Goal: Find specific page/section: Find specific page/section

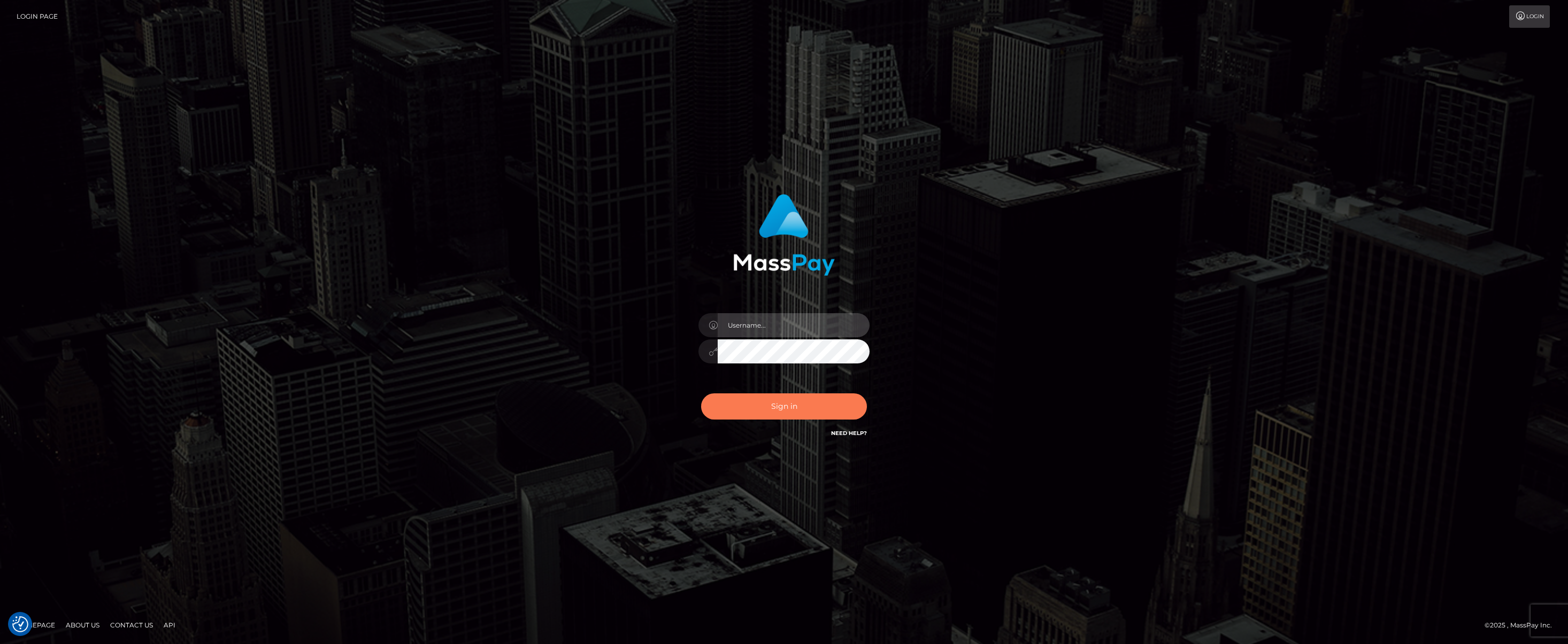
type input "anthony.club"
click at [761, 402] on button "Sign in" at bounding box center [783, 406] width 166 height 26
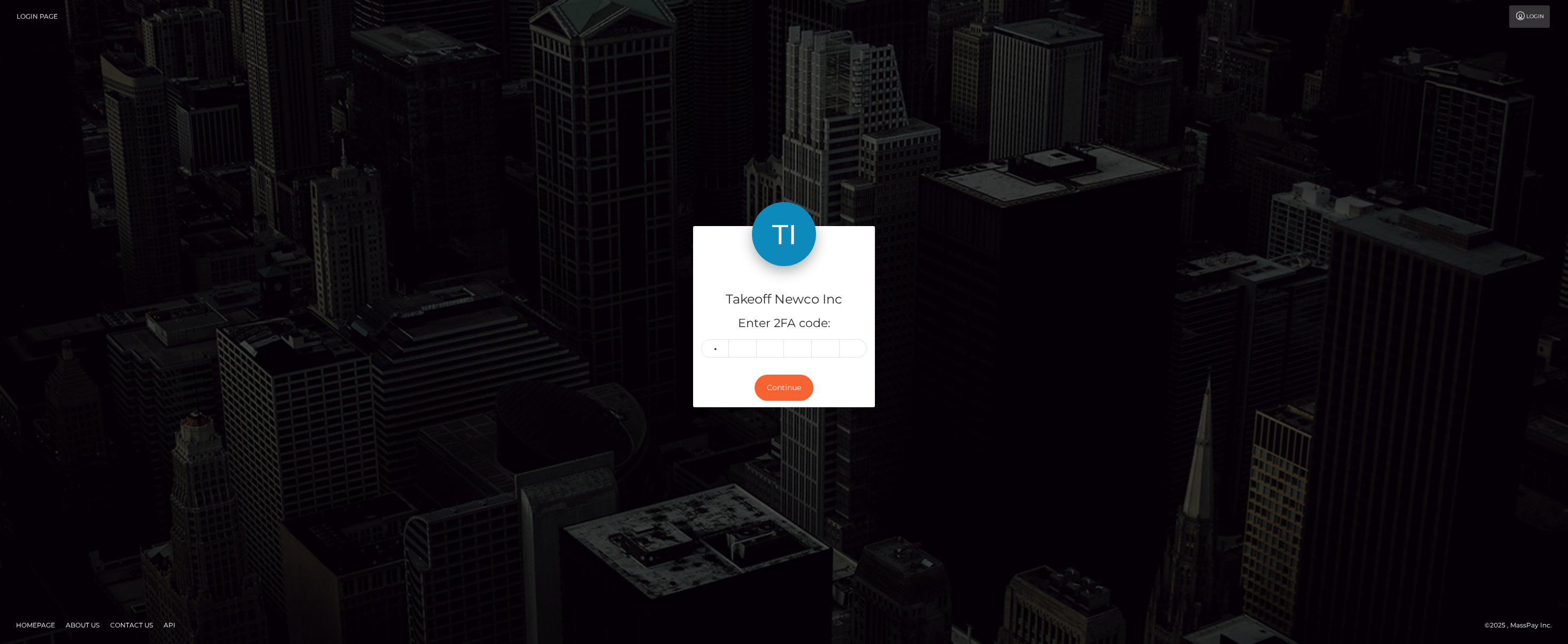
type input "5"
type input "7"
type input "4"
type input "0"
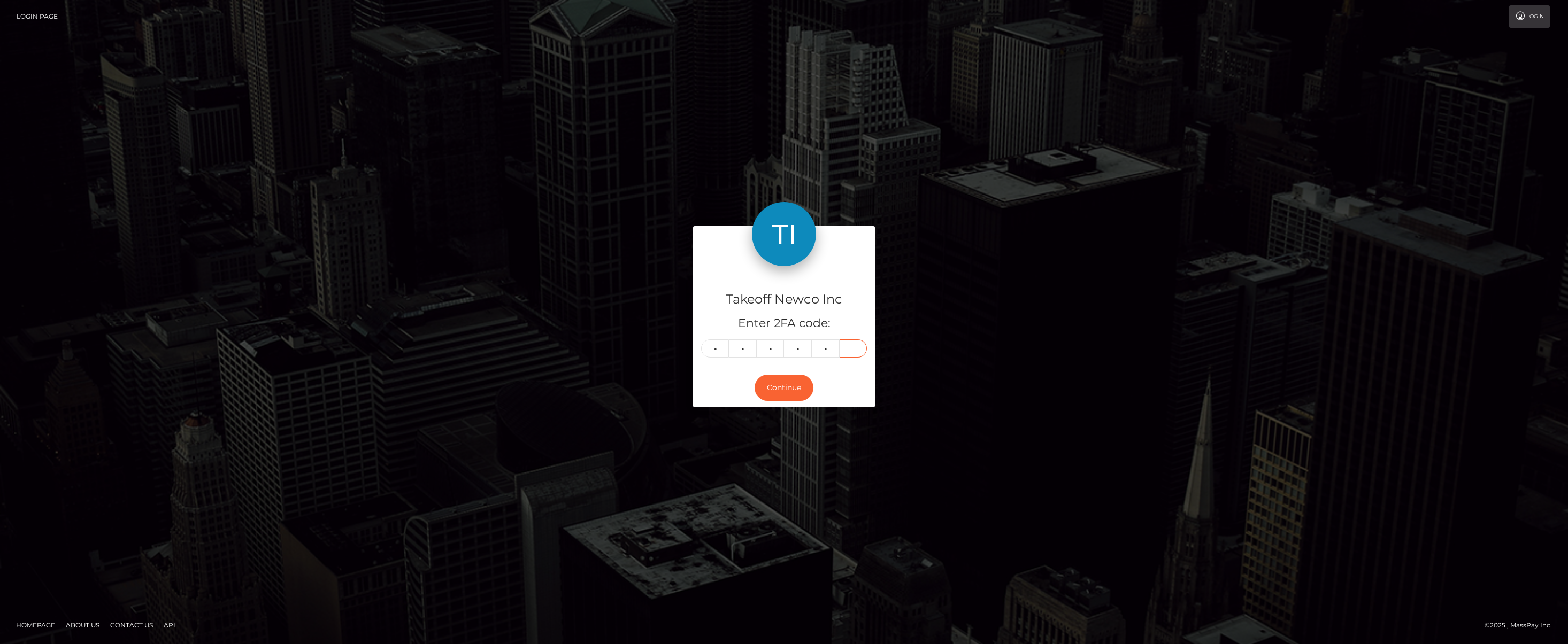
type input "0"
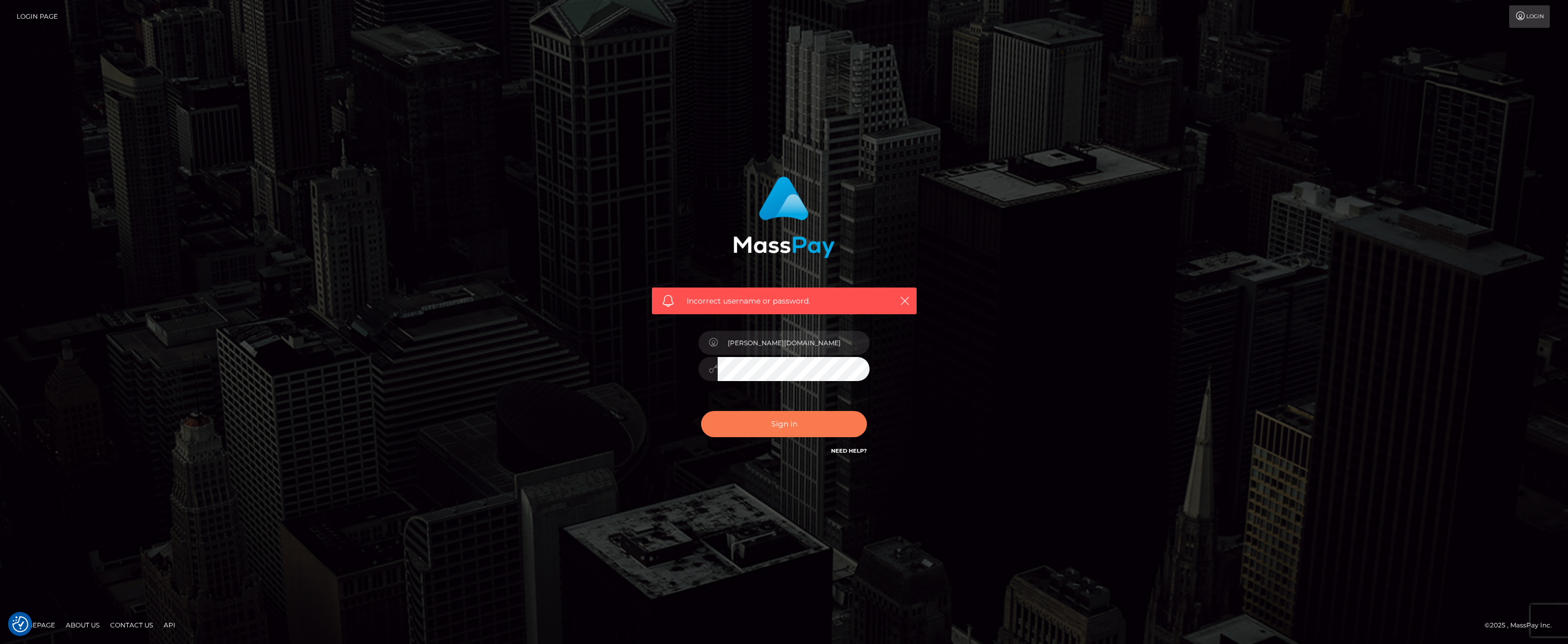
click at [762, 423] on button "Sign in" at bounding box center [783, 424] width 166 height 26
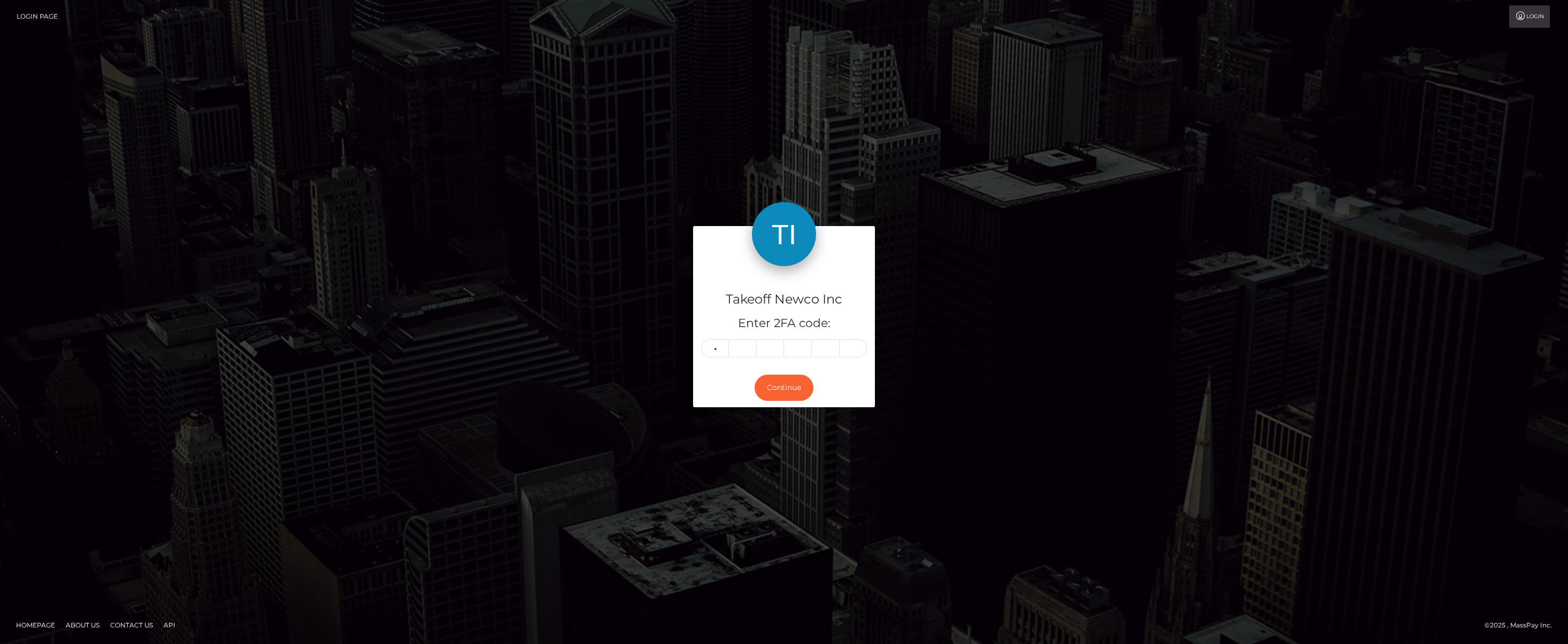
type input "5"
type input "7"
type input "4"
type input "2"
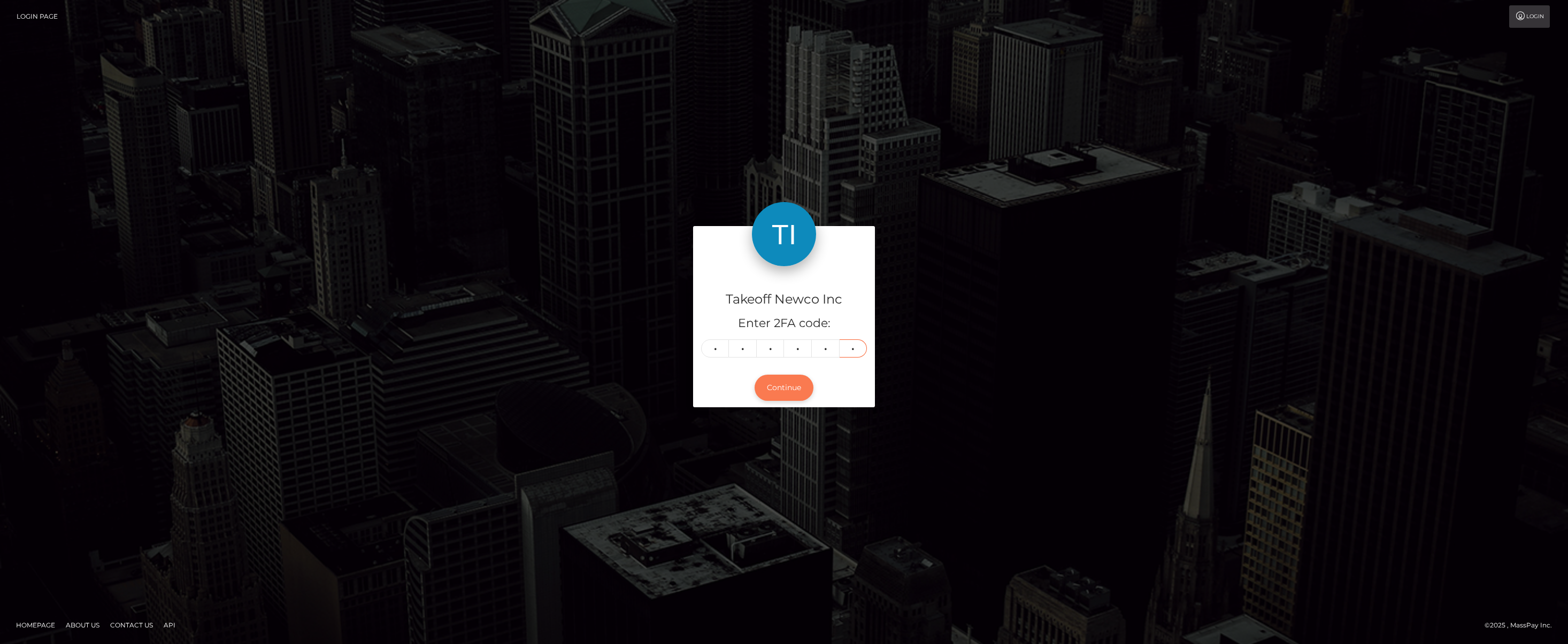
type input "0"
click at [794, 393] on button "Continue" at bounding box center [784, 387] width 59 height 26
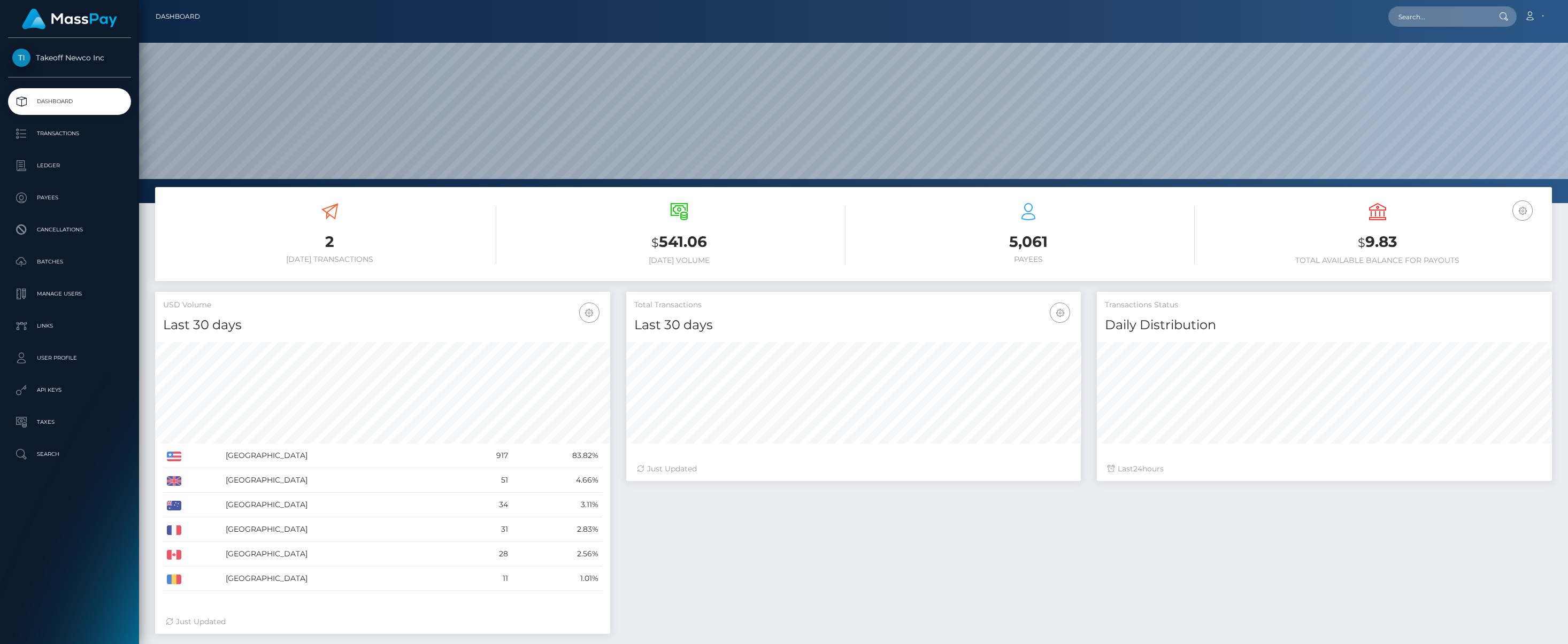
scroll to position [190, 455]
click at [21, 199] on p "Payees" at bounding box center [69, 198] width 115 height 16
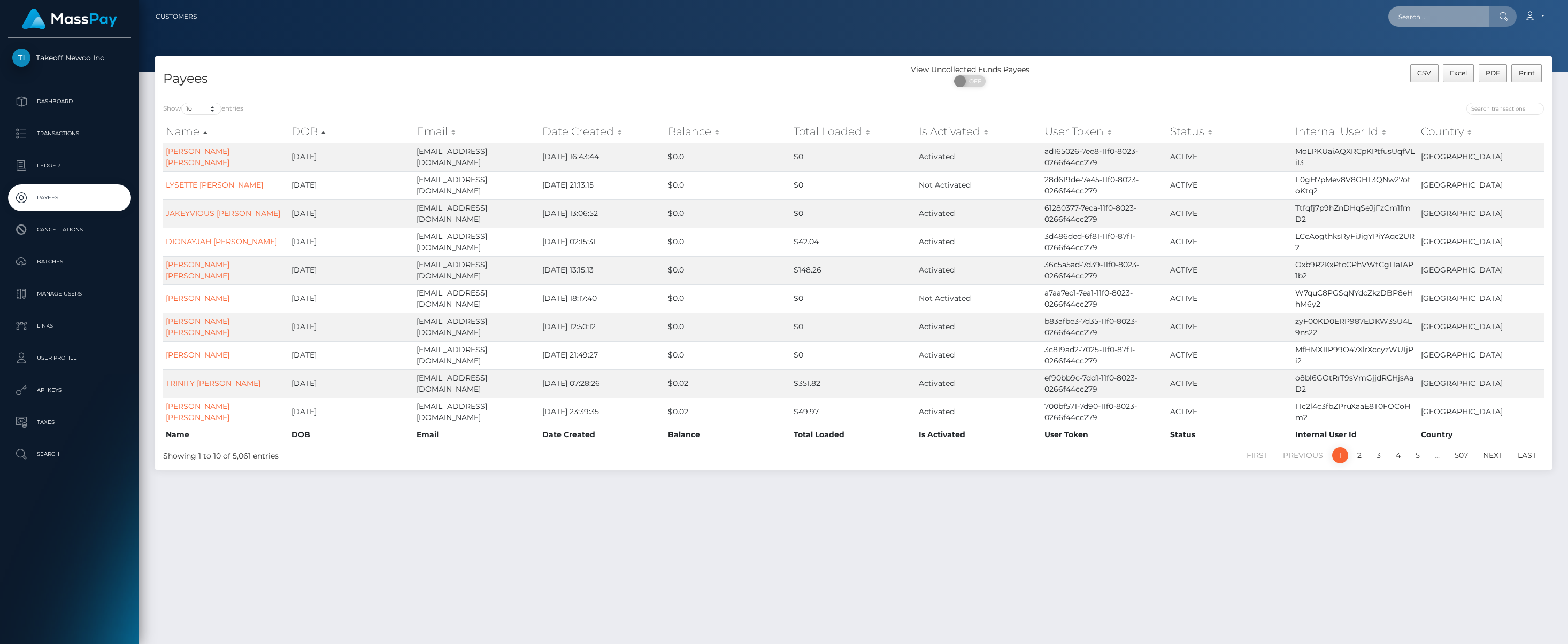
click at [1414, 15] on input "text" at bounding box center [1438, 16] width 100 height 20
paste input "Ghkb5MLqgDVo2f40JV8XPbVyEBf1"
type input "Ghkb5MLqgDVo2f40JV8XPbVyEBf1"
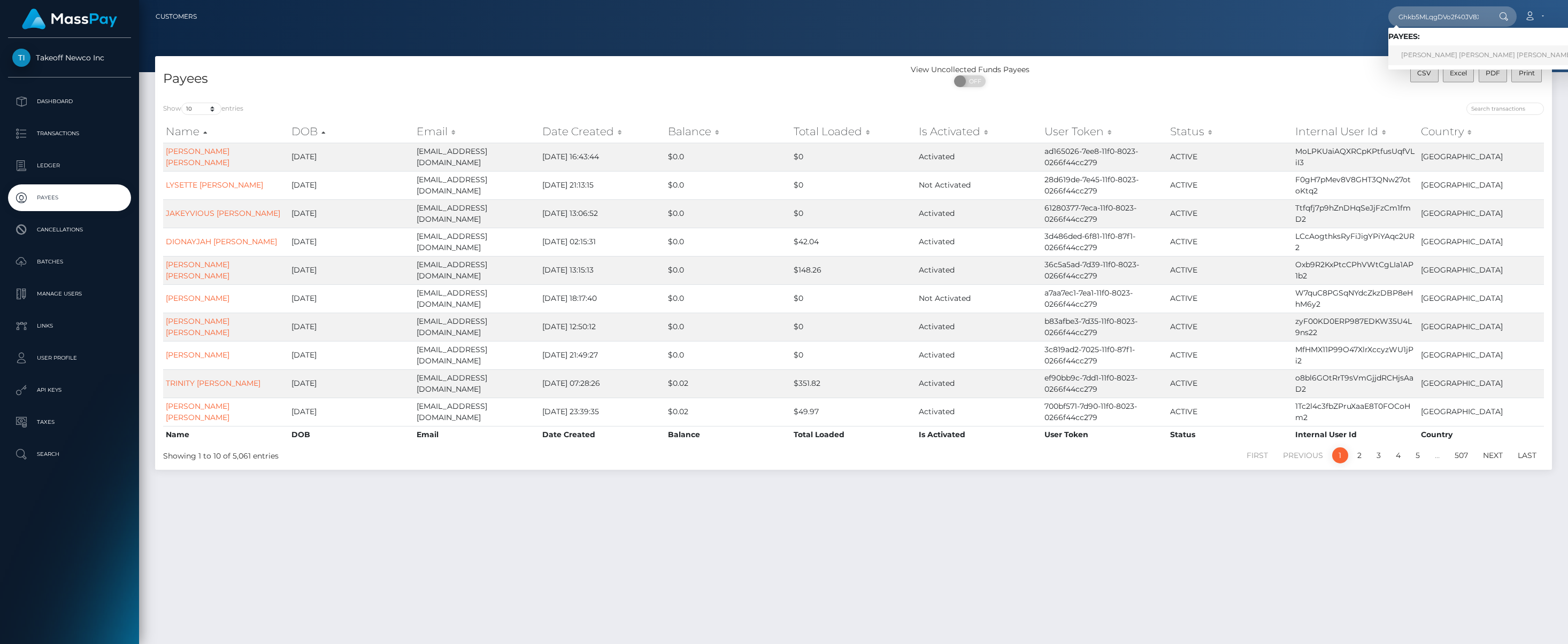
click at [1428, 53] on link "EMILY MEGAN NICKOLE SINGLETON" at bounding box center [1486, 55] width 197 height 20
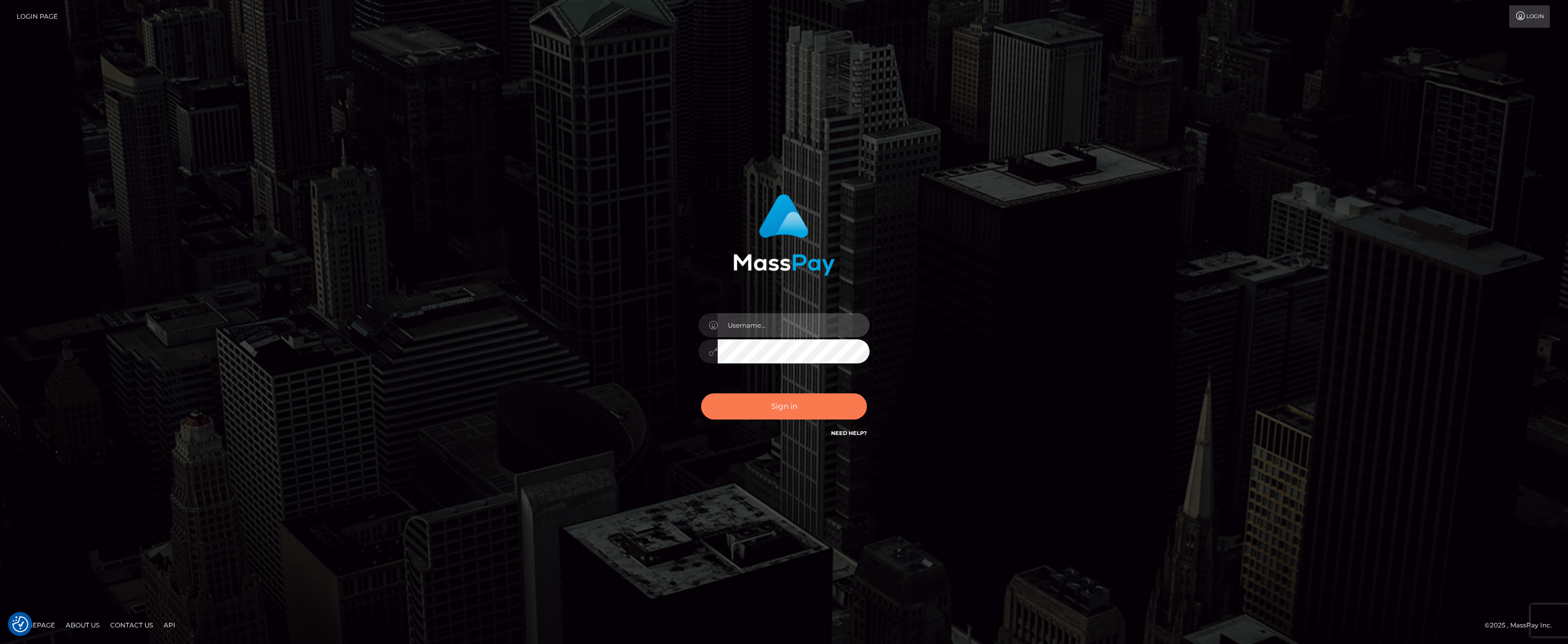
type input "[PERSON_NAME][DOMAIN_NAME]"
click at [770, 415] on button "Sign in" at bounding box center [783, 406] width 166 height 26
type input "[PERSON_NAME][DOMAIN_NAME]"
click at [770, 415] on button "Sign in" at bounding box center [783, 406] width 166 height 26
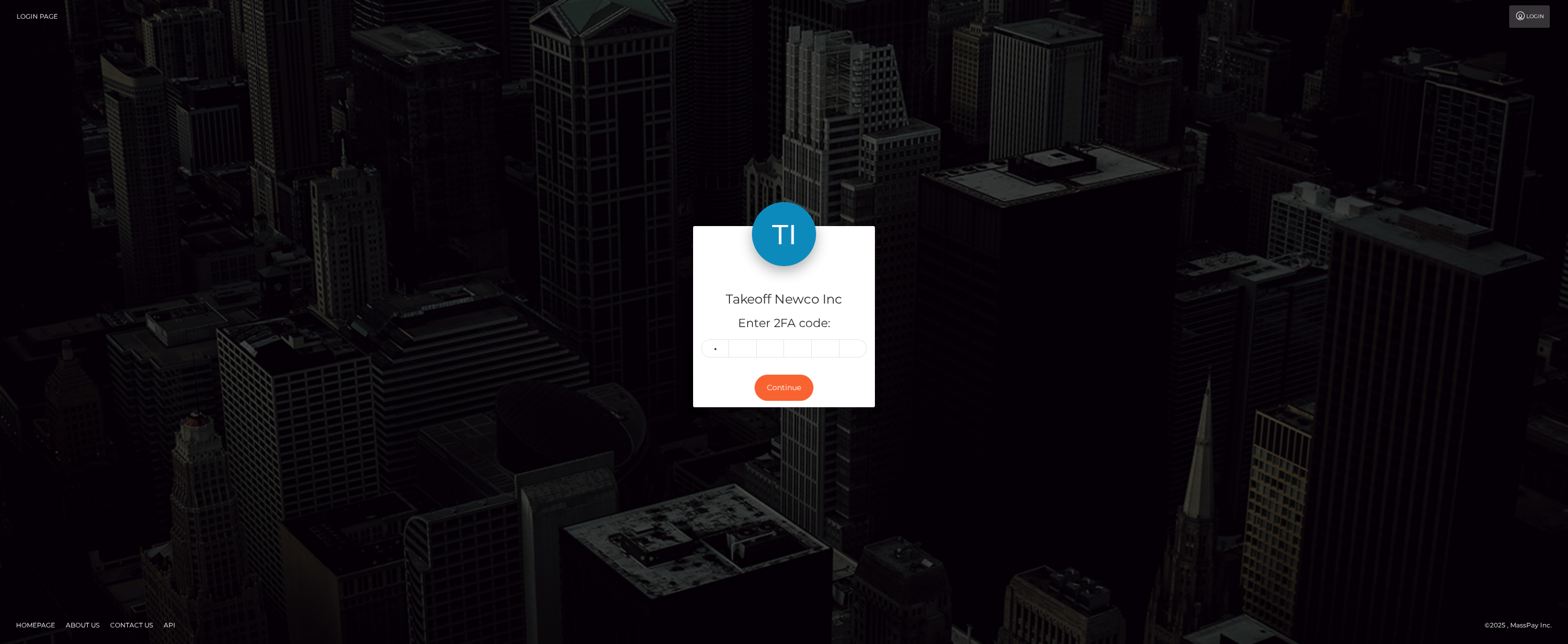
type input "5"
type input "0"
type input "5"
type input "2"
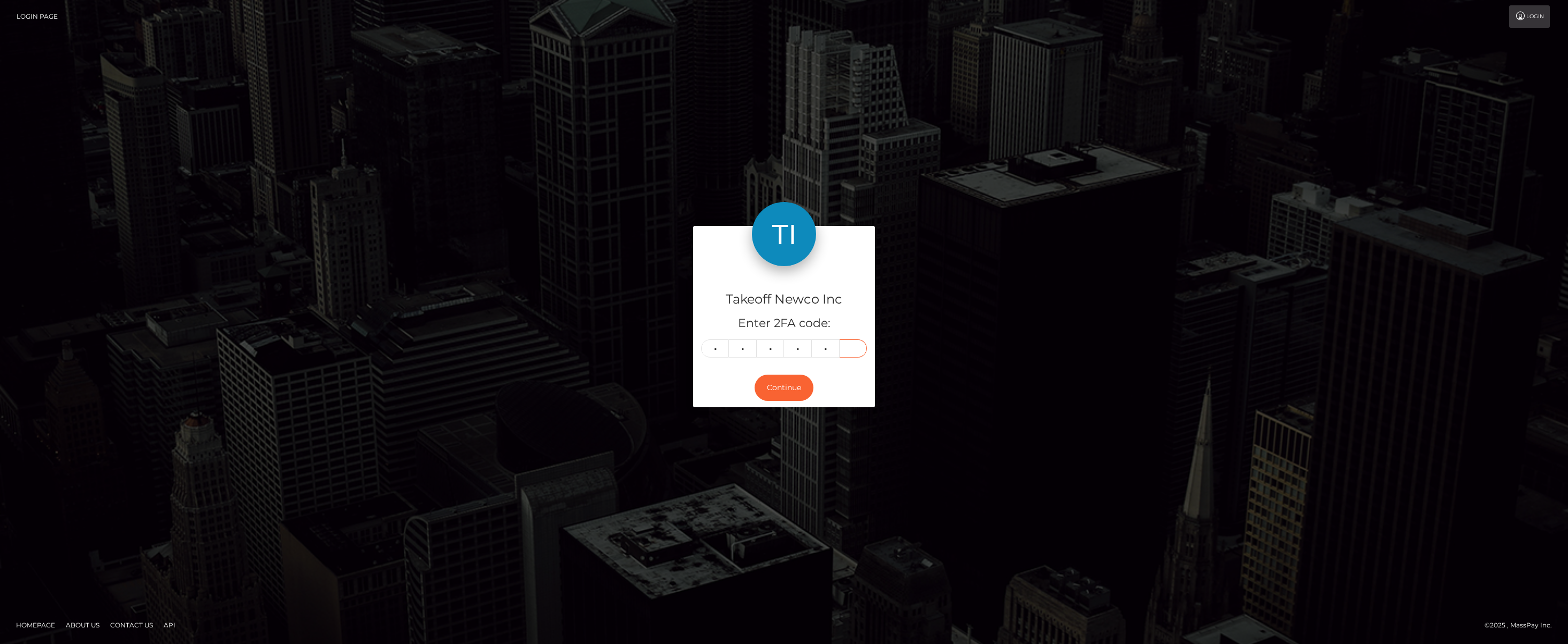
type input "7"
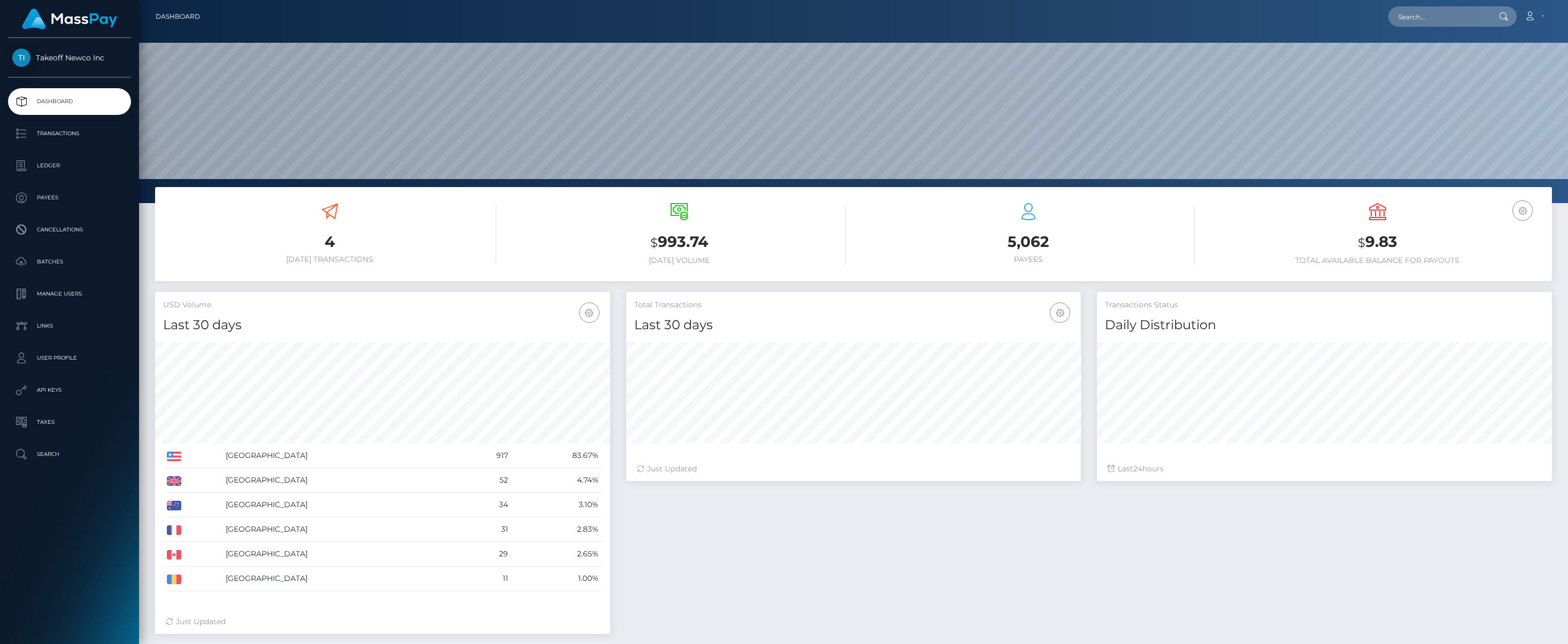
scroll to position [190, 455]
click at [1428, 10] on input "text" at bounding box center [1438, 16] width 100 height 20
paste input "Ghkb5MLqgDVo2f40JV8XPbVyEBf1"
type input "Ghkb5MLqgDVo2f40JV8XPbVyEBf1"
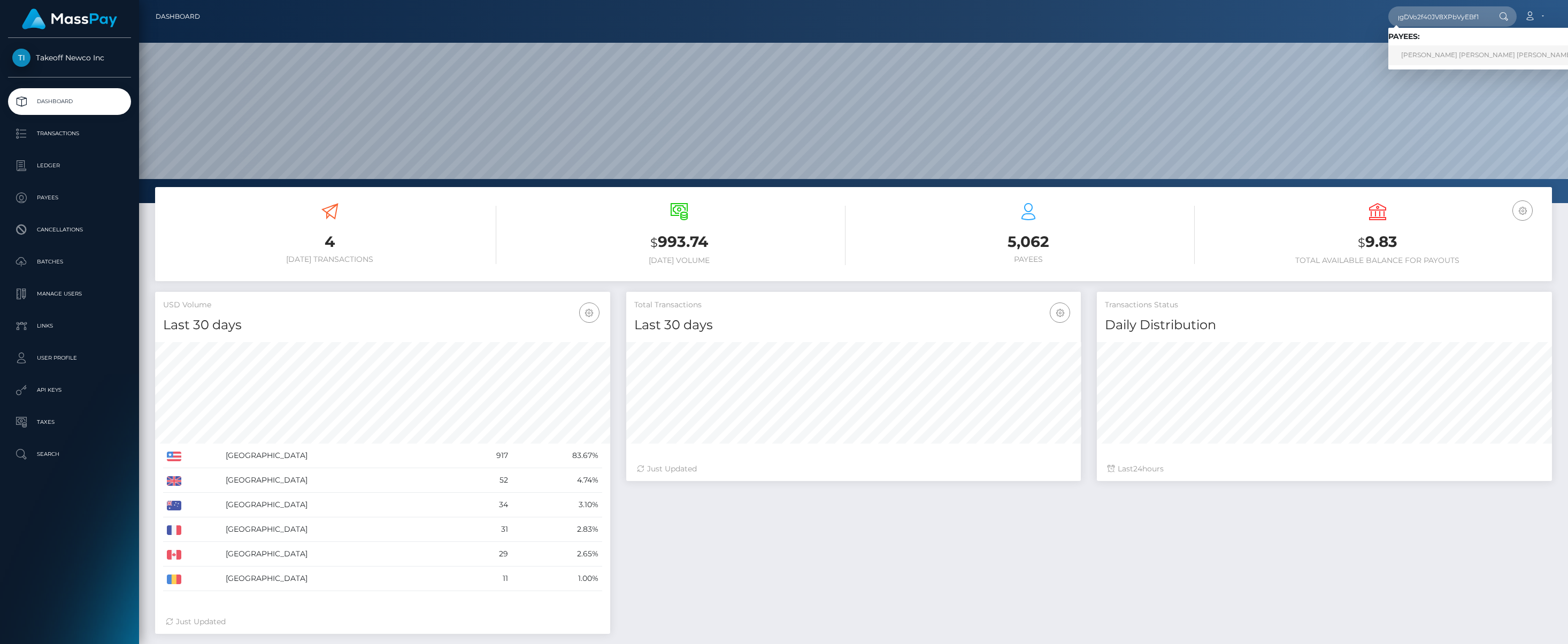
scroll to position [0, 0]
click at [1439, 58] on link "[PERSON_NAME] [PERSON_NAME] [PERSON_NAME]" at bounding box center [1486, 55] width 197 height 20
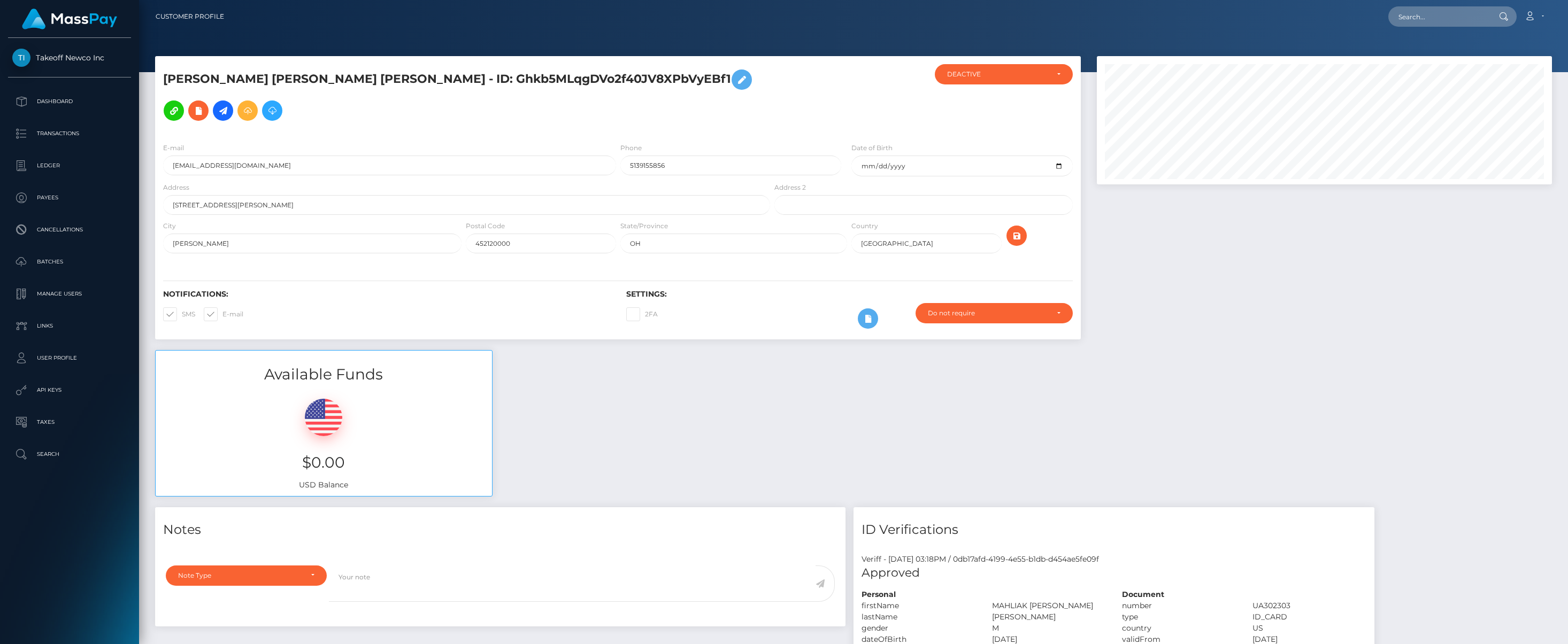
scroll to position [128, 455]
click at [238, 168] on input "[EMAIL_ADDRESS][DOMAIN_NAME]" at bounding box center [389, 166] width 453 height 20
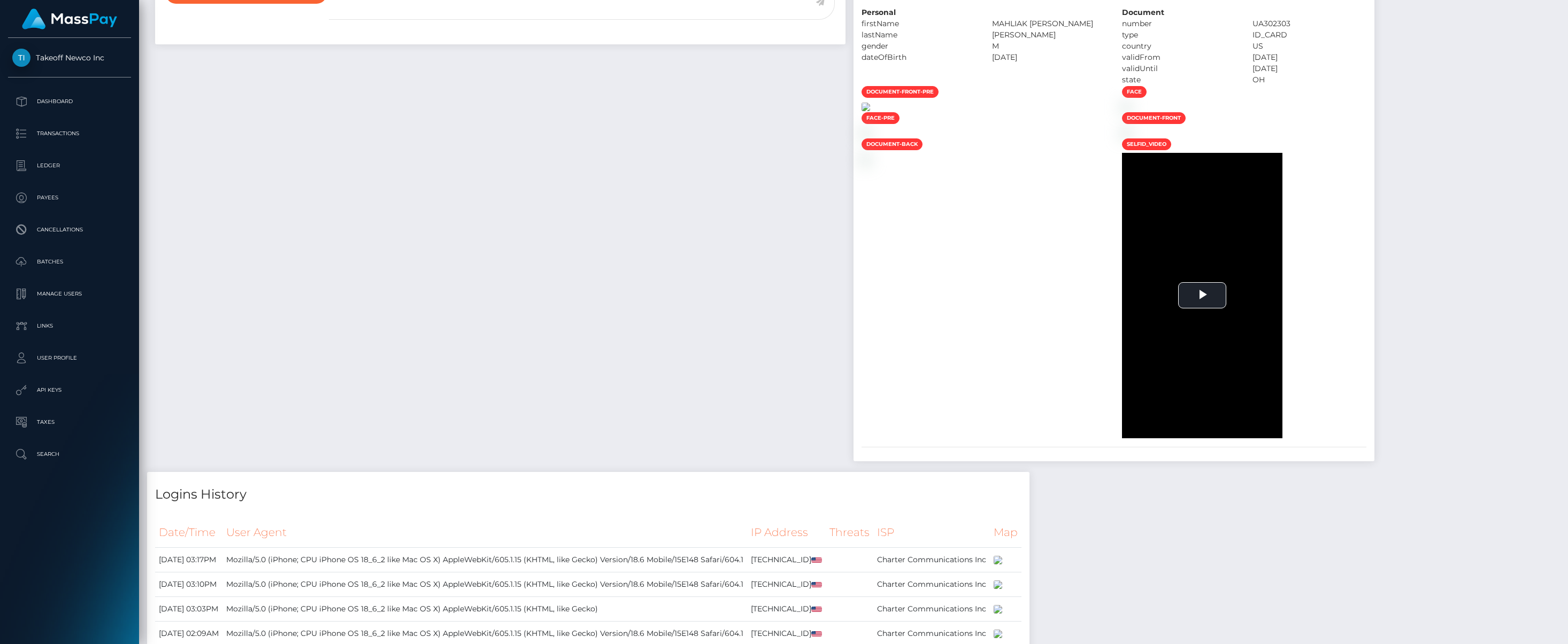
scroll to position [579, 0]
drag, startPoint x: 798, startPoint y: 408, endPoint x: 362, endPoint y: 387, distance: 436.5
click at [853, 387] on div "document-front-pre face face-pre /" at bounding box center [1113, 264] width 521 height 352
click at [853, 115] on div at bounding box center [984, 109] width 261 height 11
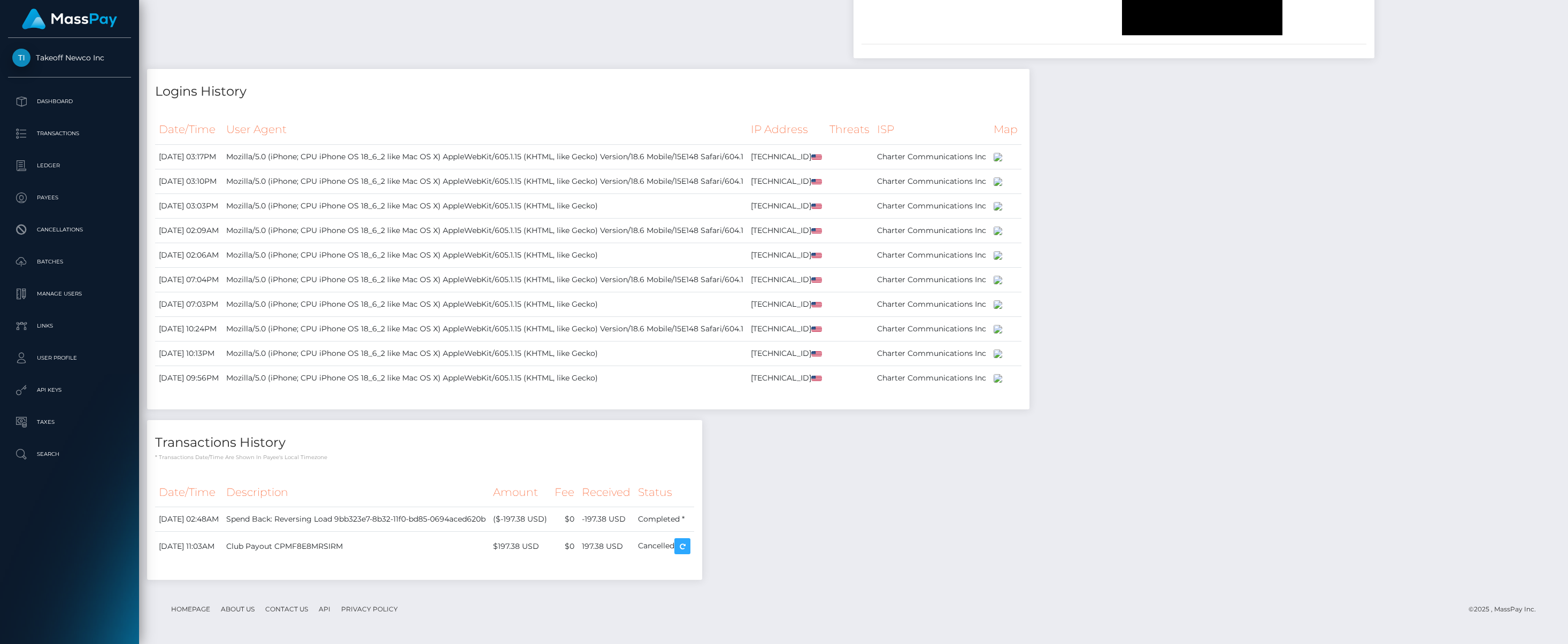
scroll to position [1083, 0]
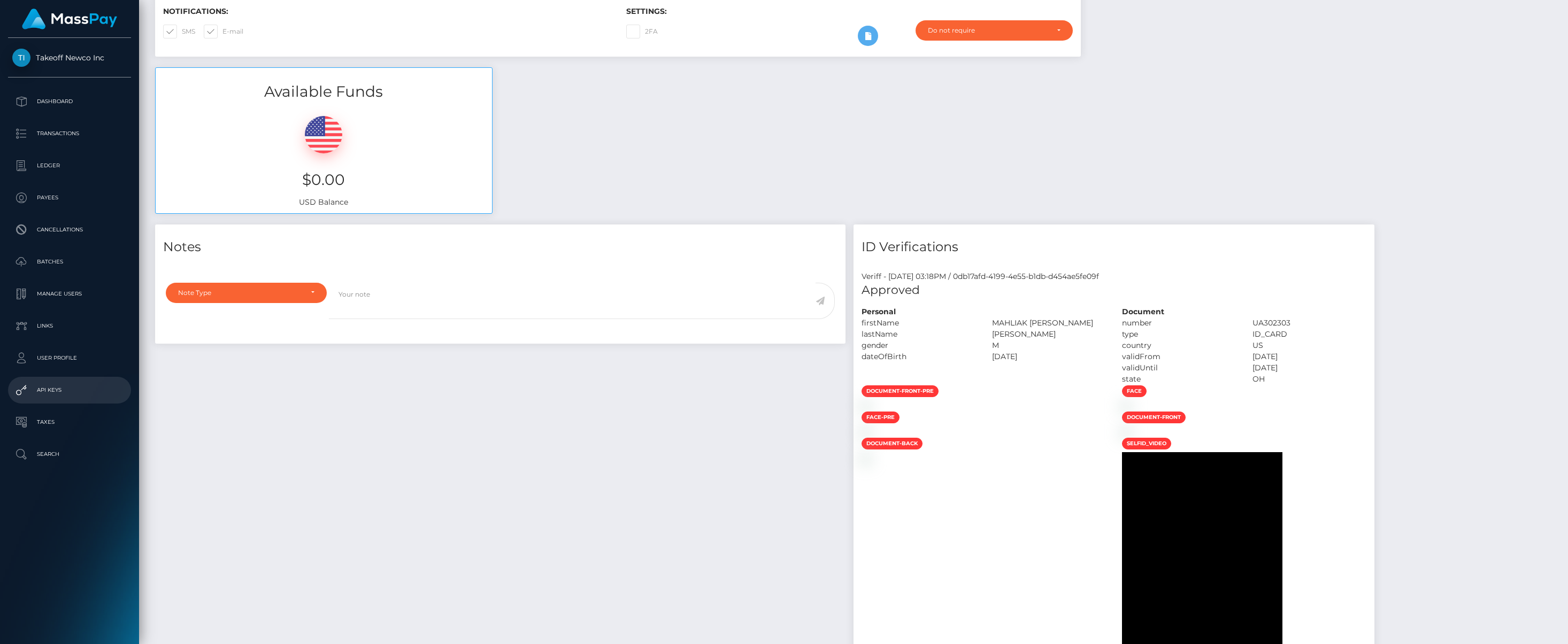
scroll to position [173, 0]
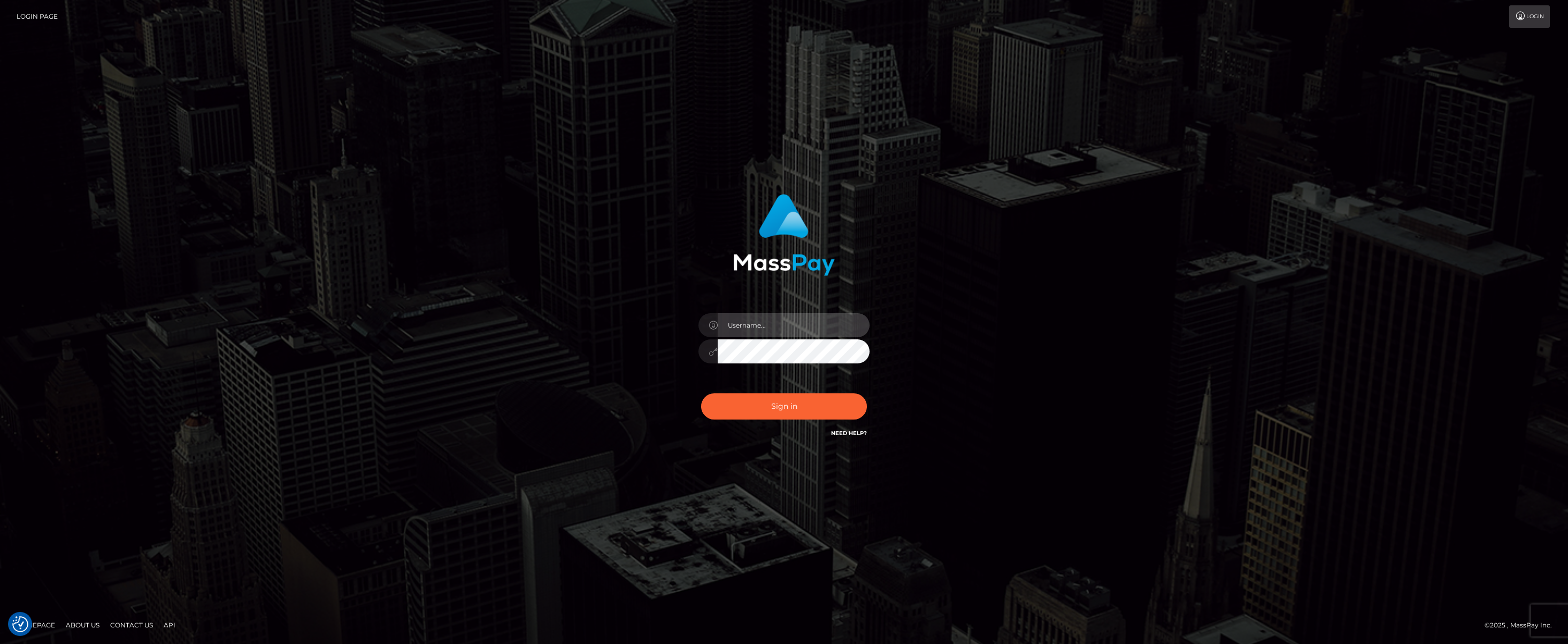
type input "[PERSON_NAME][DOMAIN_NAME]"
click at [1037, 149] on div "[PERSON_NAME][DOMAIN_NAME]" at bounding box center [784, 322] width 1568 height 432
